Goal: Task Accomplishment & Management: Complete application form

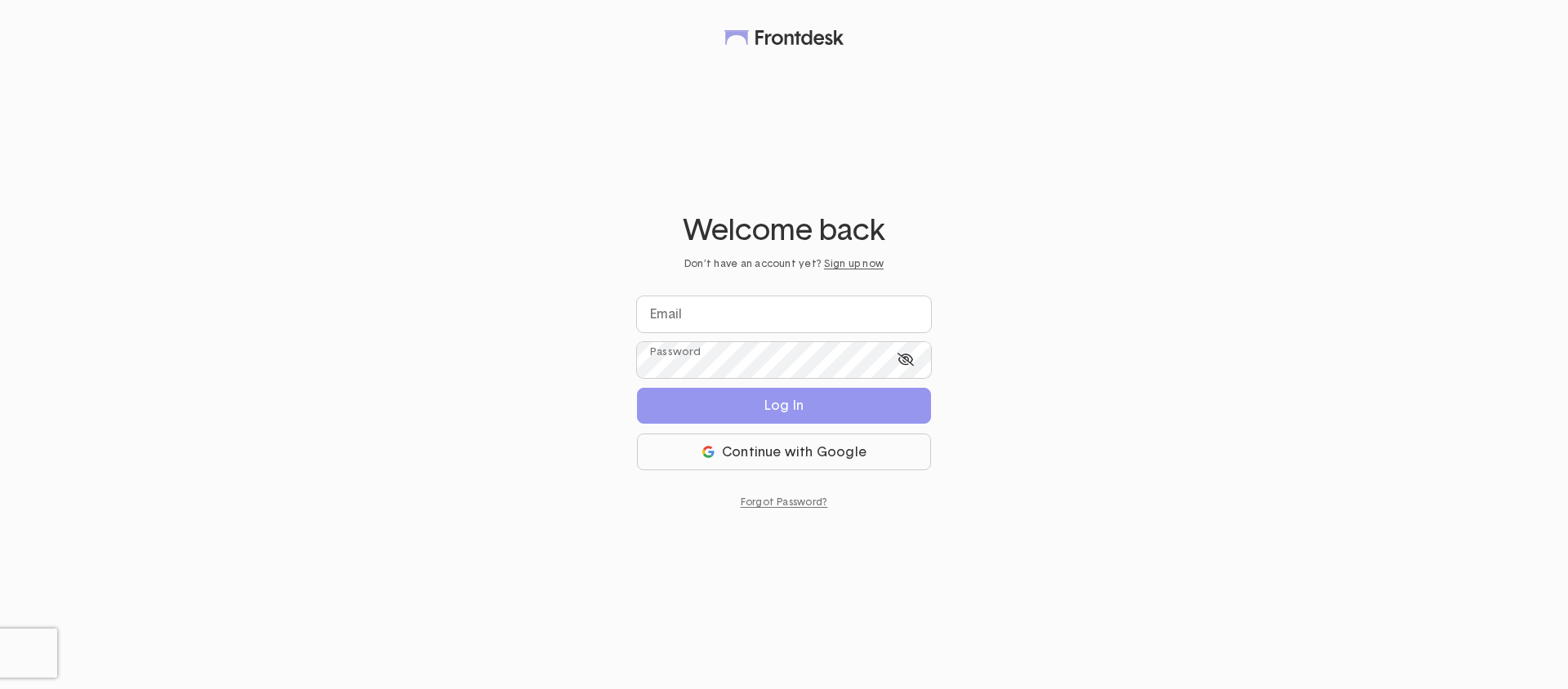
click at [1444, 392] on div "Welcome back Don’t have an account yet? Sign up now Email Password Log In Conti…" at bounding box center [784, 344] width 1568 height 689
click at [1053, 249] on div "Welcome back Don’t have an account yet? Sign up now Email Password Log In Conti…" at bounding box center [784, 344] width 1568 height 689
click at [857, 255] on div "Welcome back Don’t have an account yet? Sign up now" at bounding box center [784, 243] width 294 height 54
click at [839, 266] on link "Sign up now" at bounding box center [854, 264] width 60 height 10
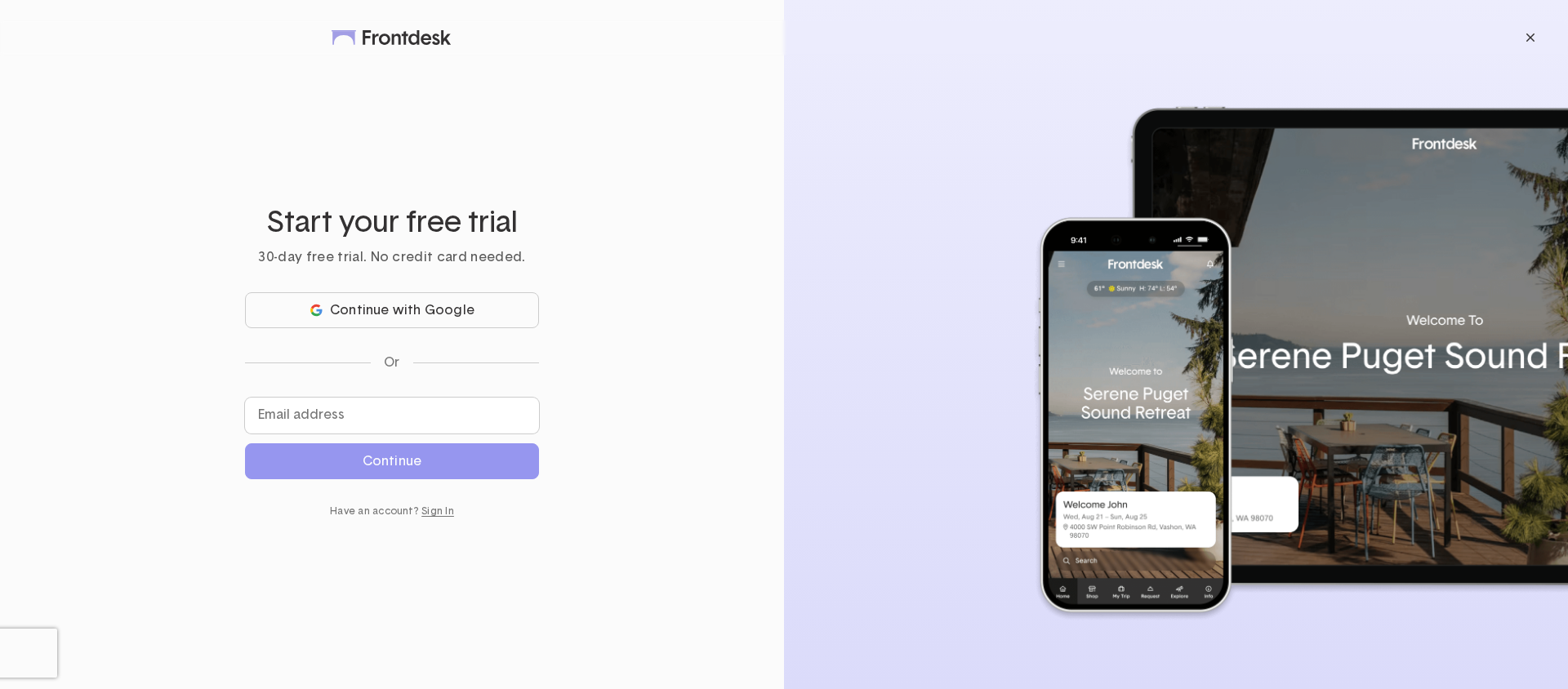
click at [678, 329] on div "Start your free trial 30-day free trial. No credit card needed. Continue with G…" at bounding box center [392, 344] width 784 height 689
click at [715, 247] on div "Start your free trial 30-day free trial. No credit card needed. Continue with G…" at bounding box center [392, 344] width 784 height 689
drag, startPoint x: 649, startPoint y: 520, endPoint x: 636, endPoint y: 517, distance: 13.3
click at [647, 520] on div "Start your free trial 30-day free trial. No credit card needed. Continue with G…" at bounding box center [392, 344] width 784 height 689
click at [431, 510] on link "Sign In" at bounding box center [438, 511] width 33 height 10
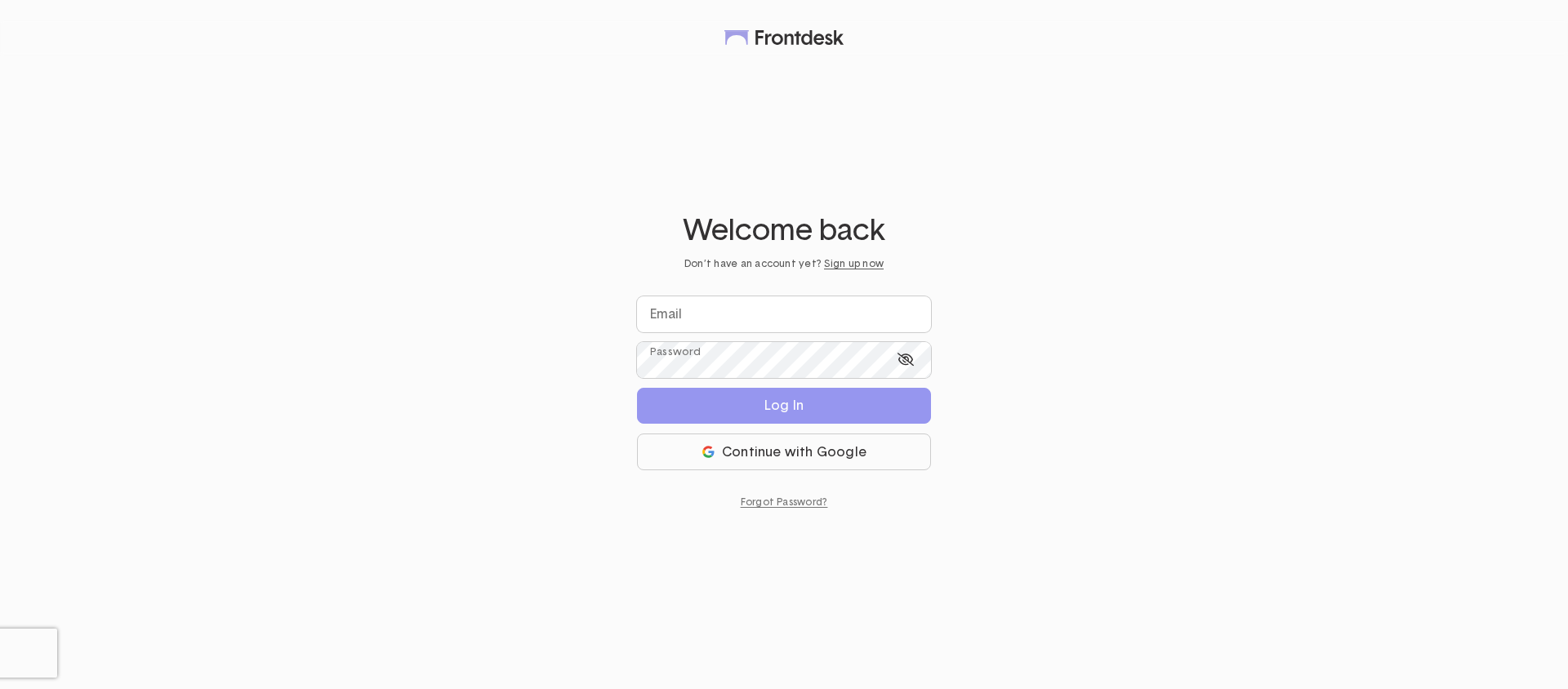
drag, startPoint x: 523, startPoint y: 339, endPoint x: 537, endPoint y: 328, distance: 17.8
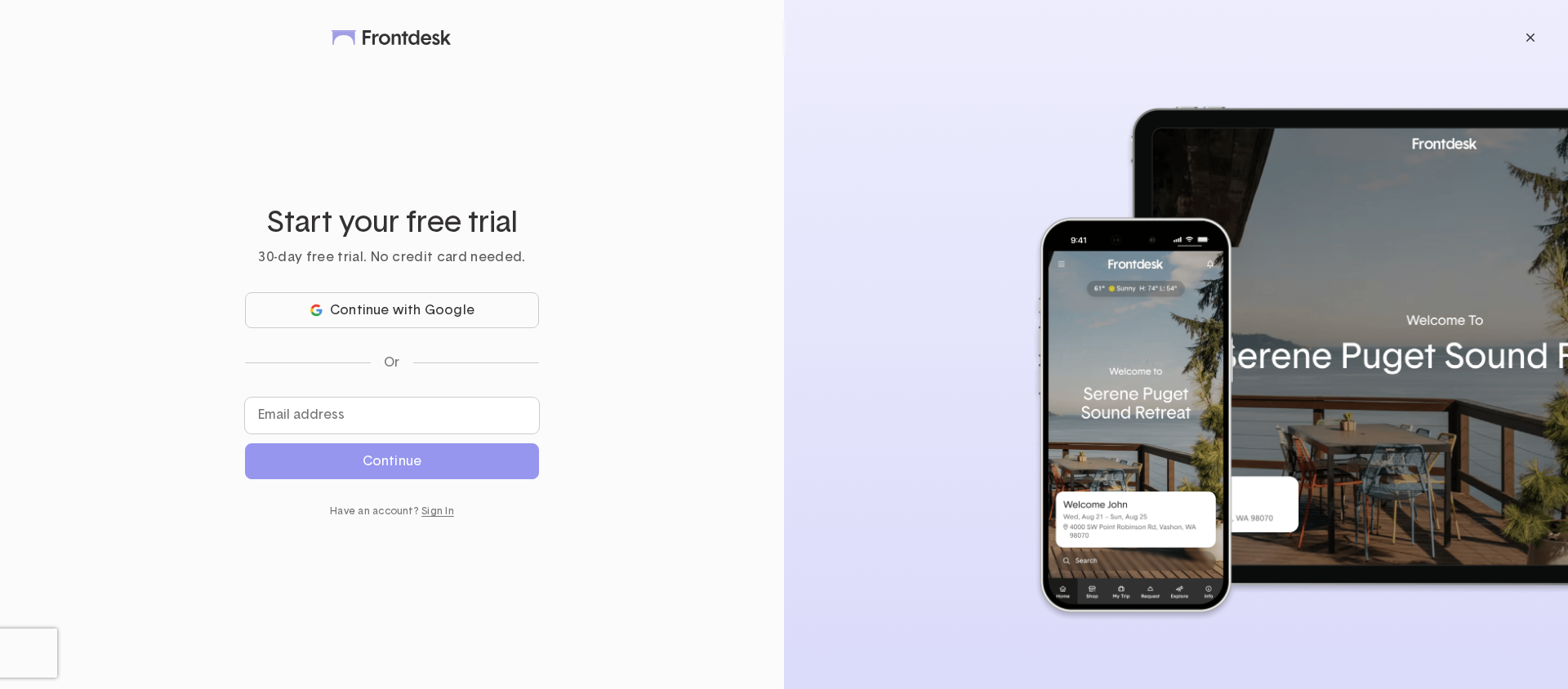
drag, startPoint x: 670, startPoint y: 380, endPoint x: 677, endPoint y: 373, distance: 9.9
click at [670, 380] on div "Start your free trial 30-day free trial. No credit card needed. Continue with G…" at bounding box center [392, 344] width 784 height 689
